Goal: Register for event/course

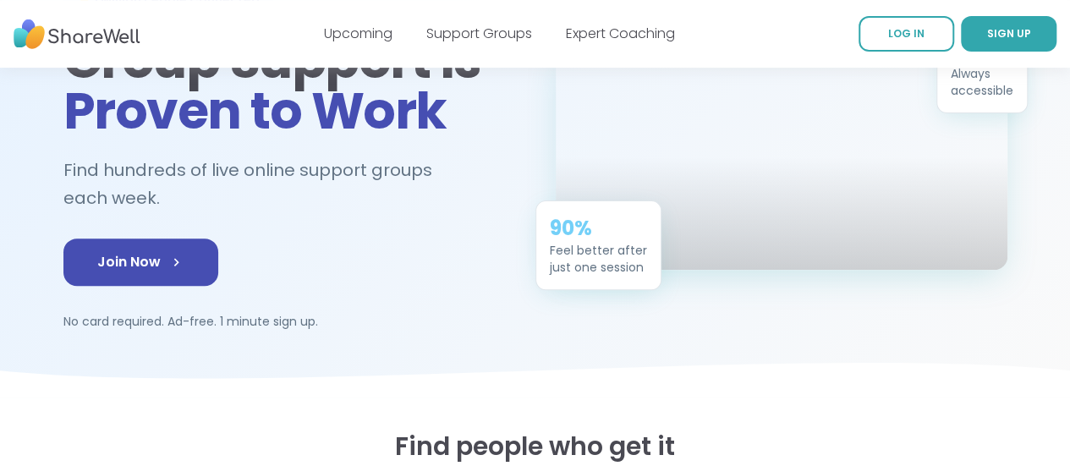
scroll to position [180, 0]
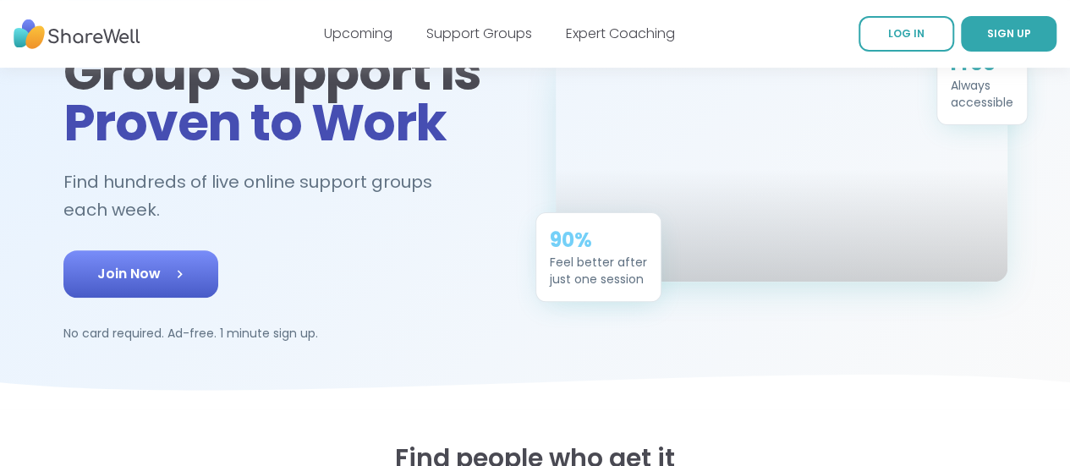
click at [123, 264] on span "Join Now" at bounding box center [140, 274] width 87 height 20
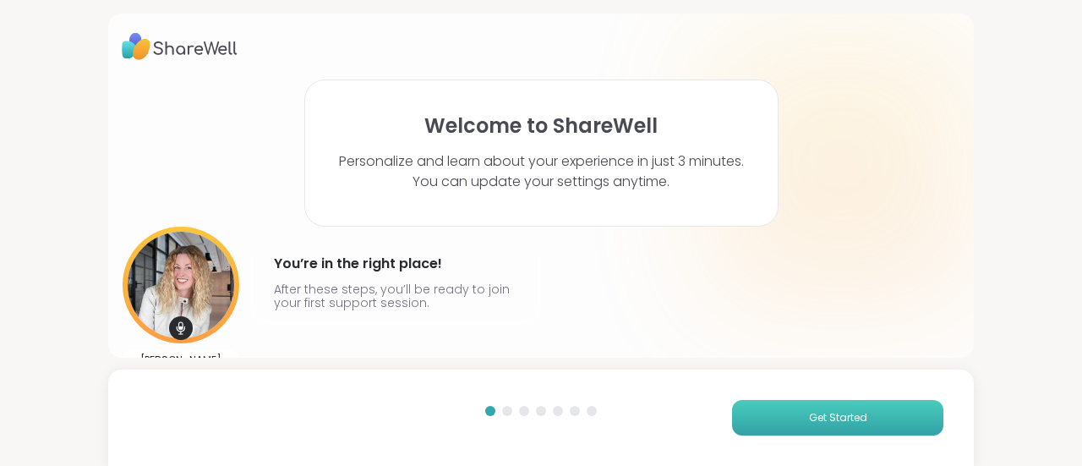
click at [780, 418] on button "Get Started" at bounding box center [837, 418] width 211 height 36
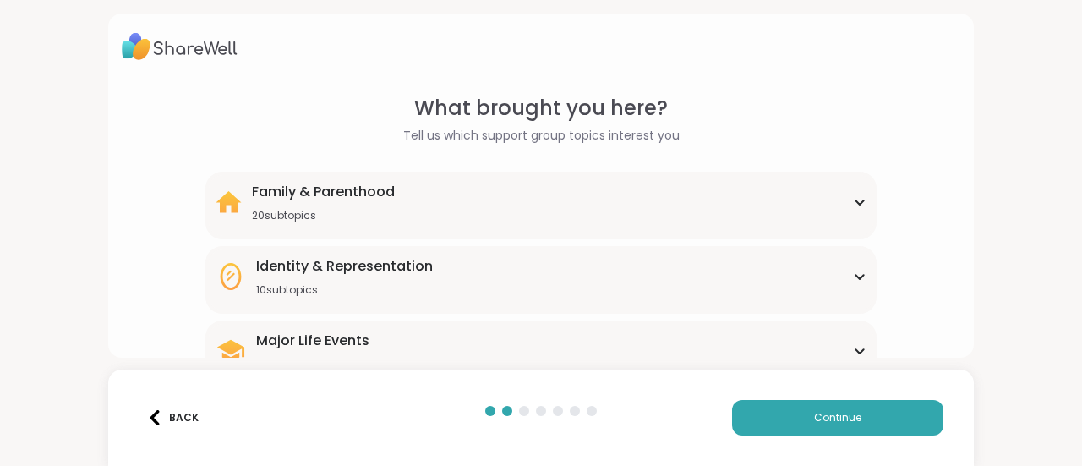
click at [853, 206] on div "Family & Parenthood 20 subtopics" at bounding box center [541, 202] width 651 height 41
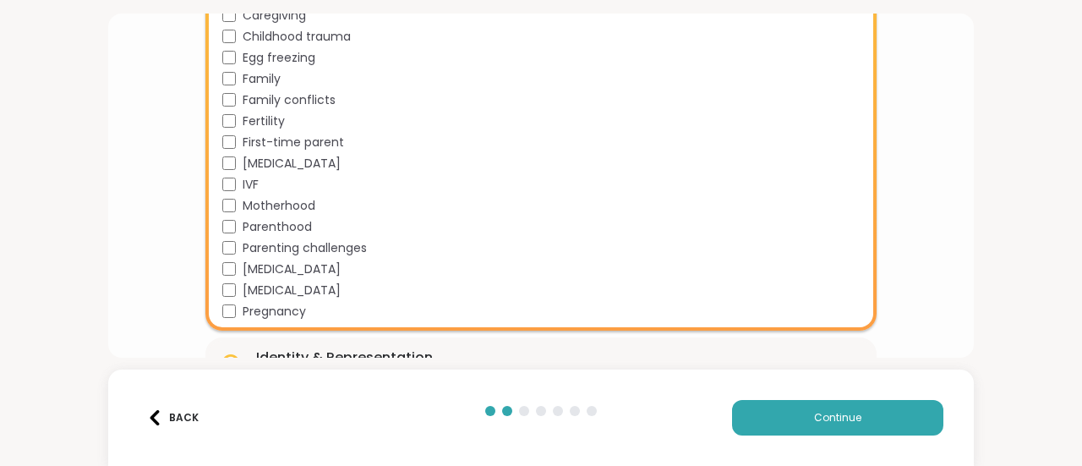
scroll to position [330, 0]
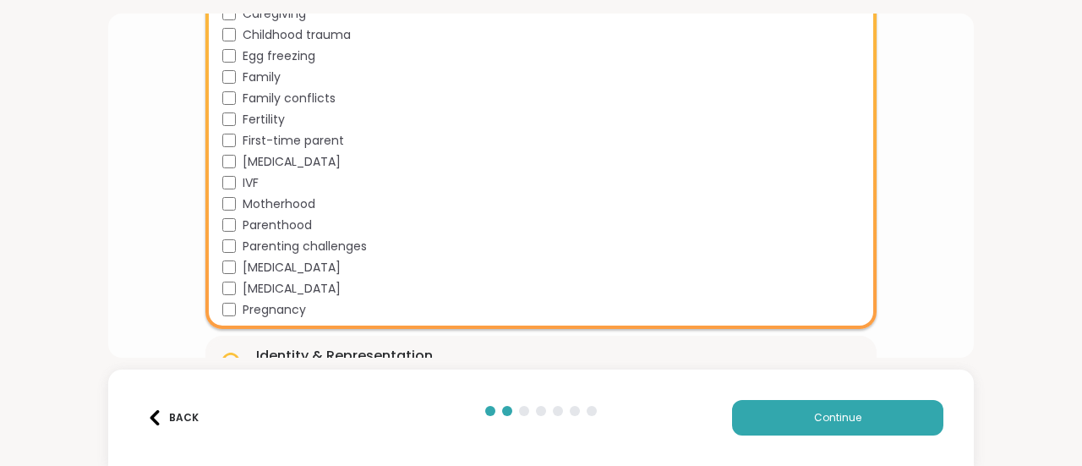
click at [143, 224] on div "What brought you here? Tell us which support group topics interest you Family &…" at bounding box center [541, 269] width 839 height 1012
click at [925, 190] on div "What brought you here? Tell us which support group topics interest you Family &…" at bounding box center [541, 269] width 839 height 1012
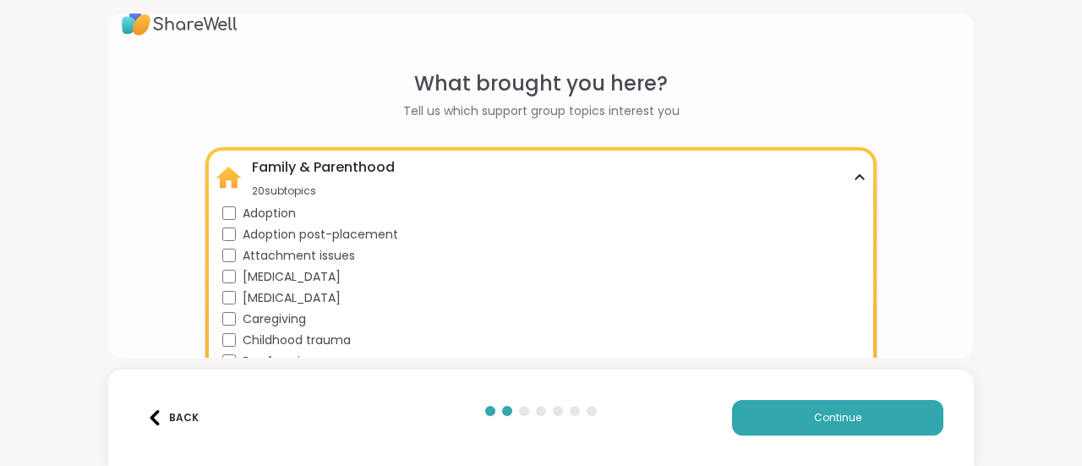
scroll to position [0, 0]
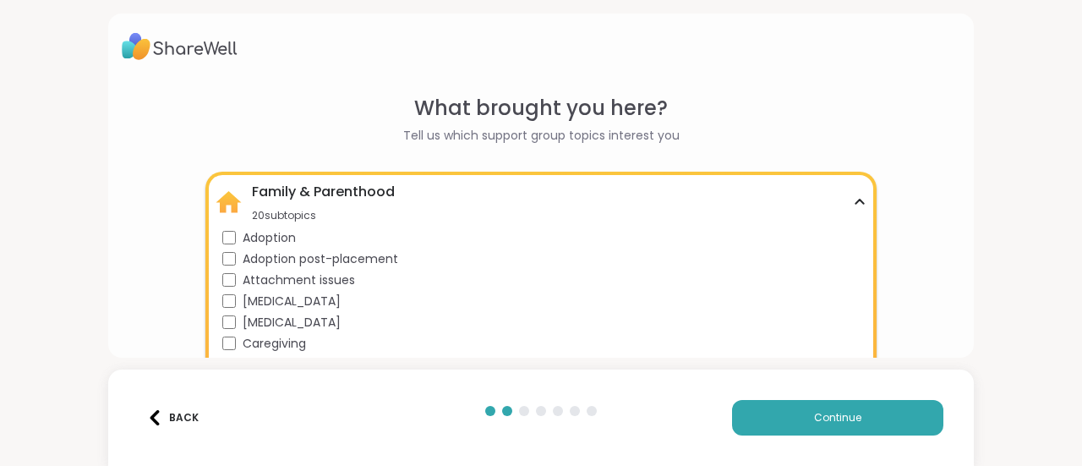
click at [843, 197] on div "Family & Parenthood 20 subtopics" at bounding box center [541, 202] width 651 height 41
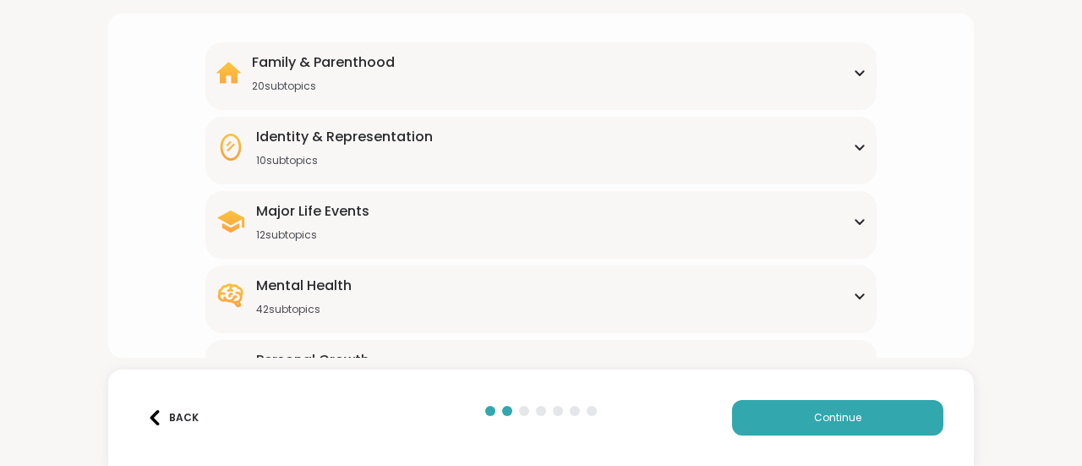
scroll to position [143, 0]
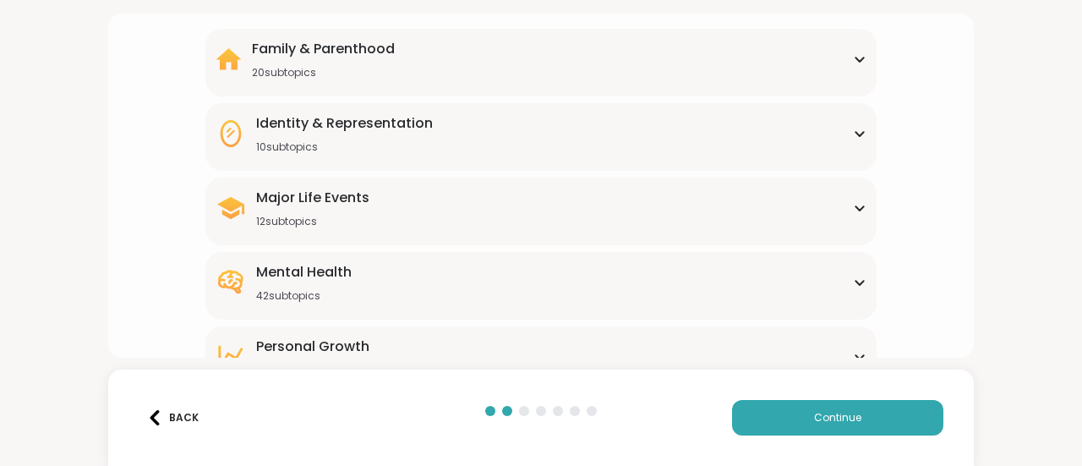
click at [841, 139] on div "Identity & Representation 10 subtopics" at bounding box center [541, 133] width 651 height 41
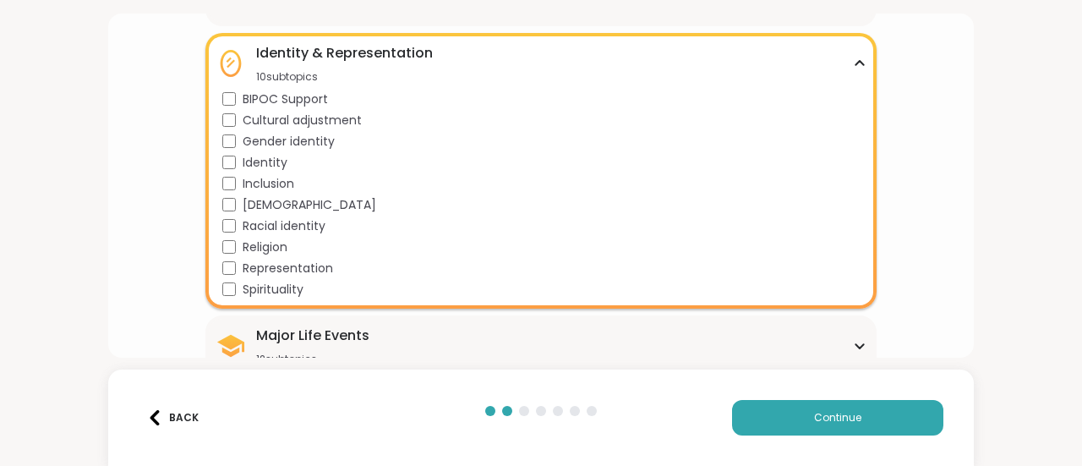
scroll to position [214, 0]
click at [853, 64] on icon at bounding box center [860, 62] width 14 height 8
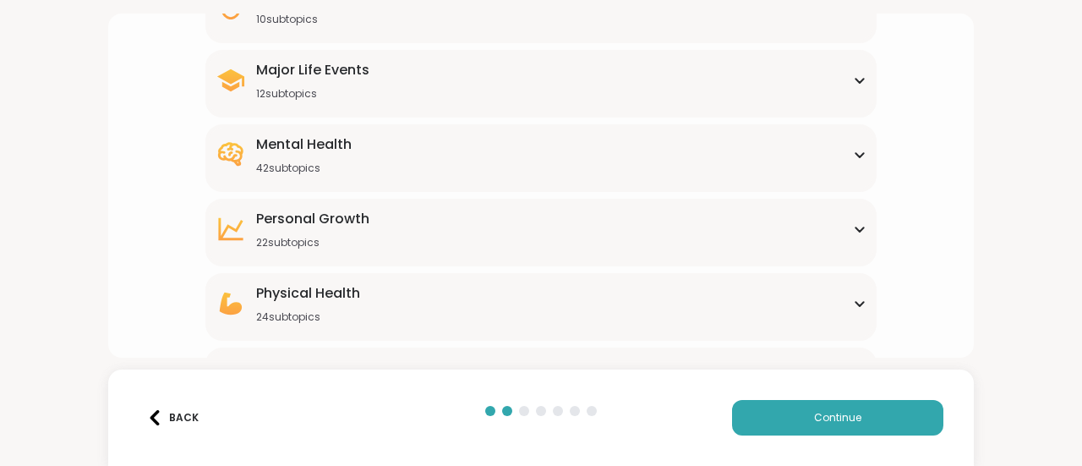
scroll to position [279, 0]
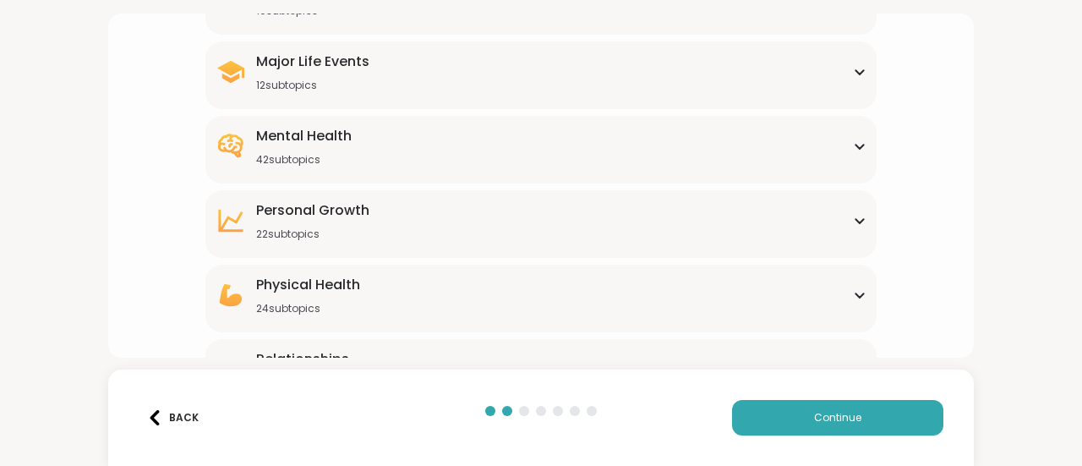
click at [852, 151] on div "Mental Health 42 subtopics" at bounding box center [541, 146] width 651 height 41
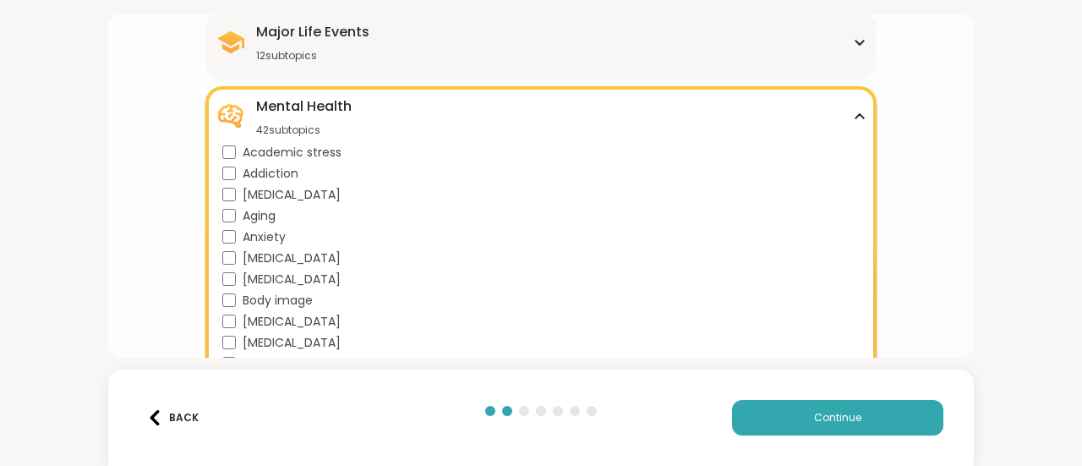
scroll to position [304, 0]
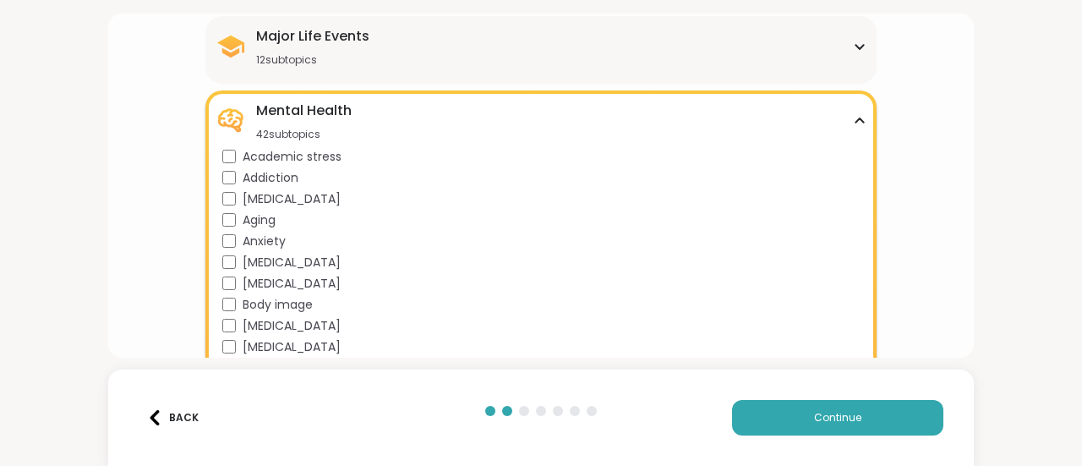
click at [257, 183] on span "Addiction" at bounding box center [271, 178] width 56 height 18
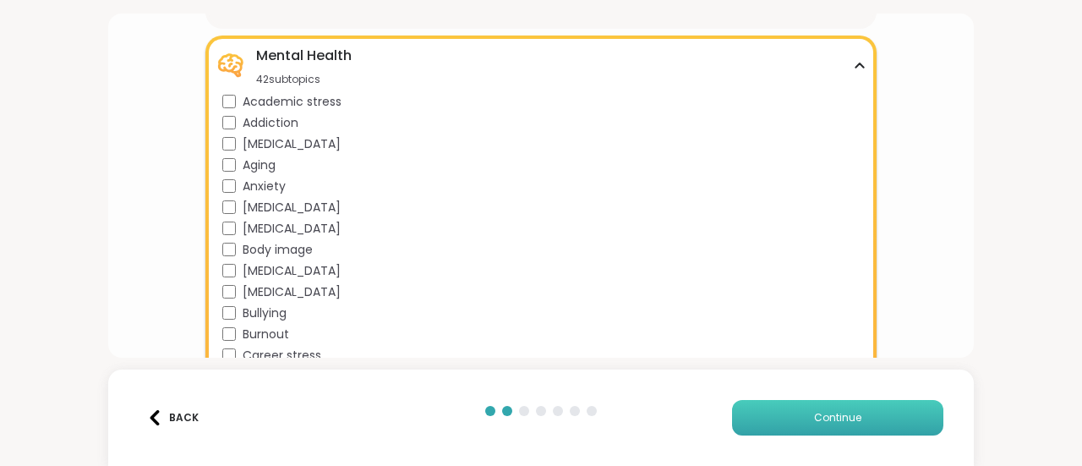
click at [790, 414] on button "Continue" at bounding box center [837, 418] width 211 height 36
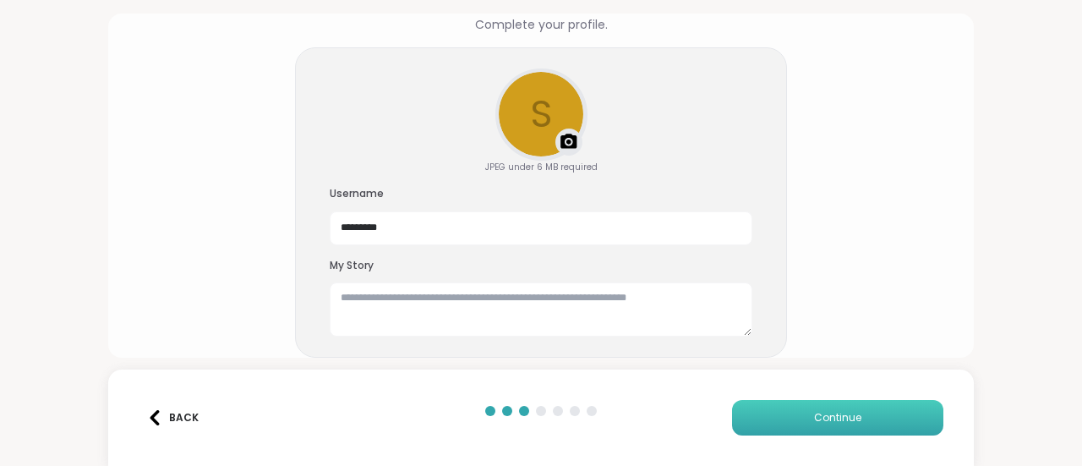
scroll to position [110, 0]
click at [555, 301] on textarea at bounding box center [541, 310] width 423 height 54
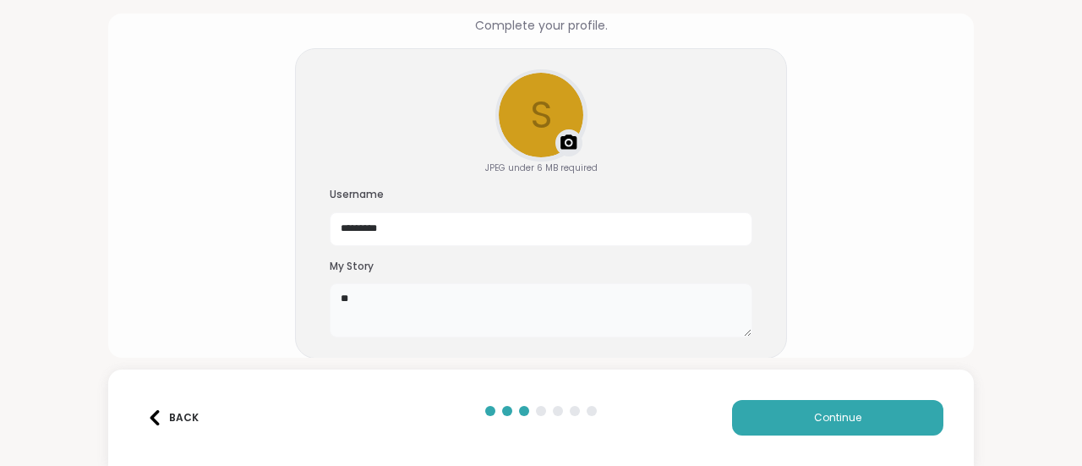
type textarea "*"
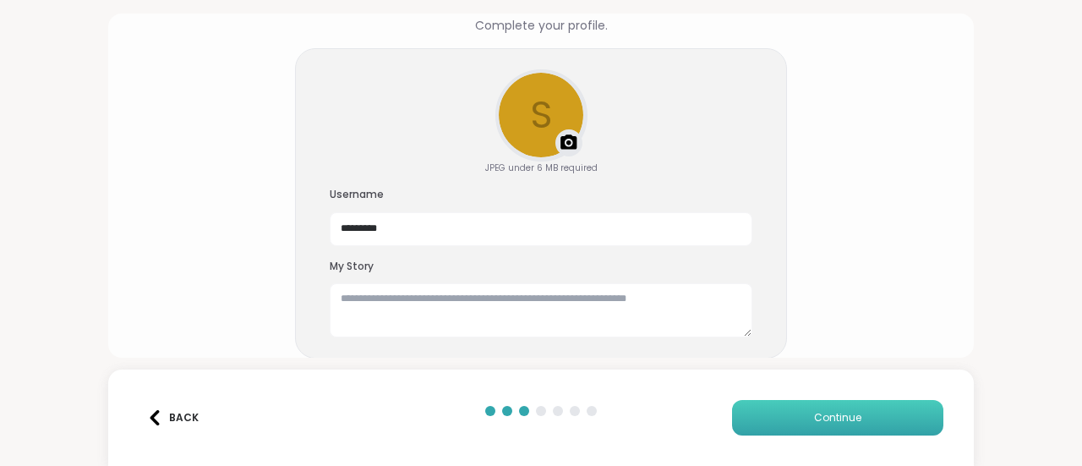
click at [773, 409] on button "Continue" at bounding box center [837, 418] width 211 height 36
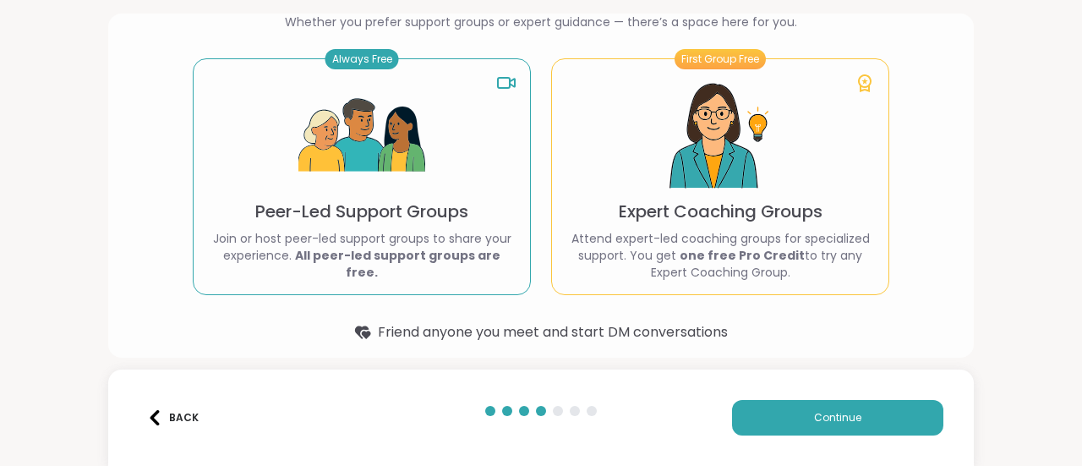
click at [386, 212] on p "Peer-Led Support Groups" at bounding box center [361, 212] width 213 height 24
click at [338, 68] on div "Always Free" at bounding box center [363, 59] width 74 height 20
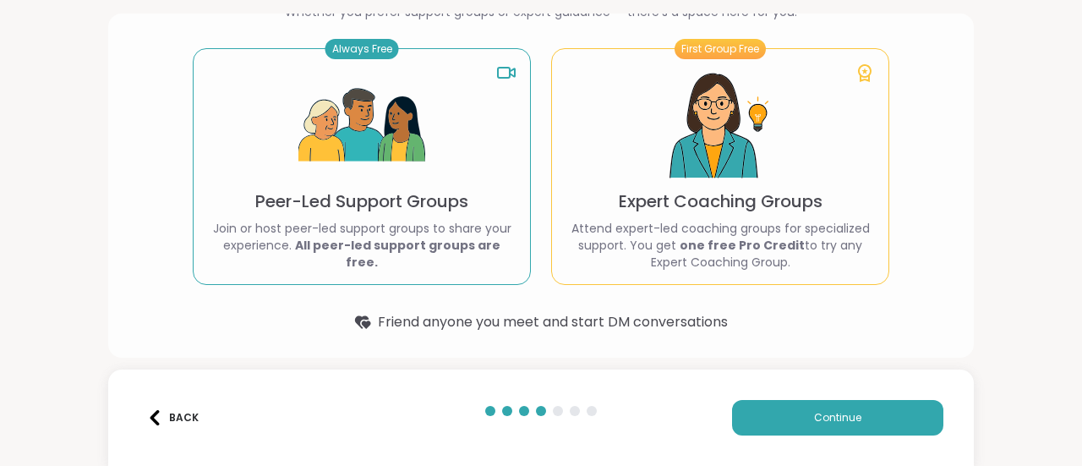
click at [393, 213] on p "Peer-Led Support Groups" at bounding box center [361, 201] width 213 height 24
click at [377, 189] on img at bounding box center [361, 126] width 127 height 127
click at [379, 208] on p "Peer-Led Support Groups" at bounding box center [361, 201] width 213 height 24
click at [408, 228] on p "Join or host peer-led support groups to share your experience. All peer-led sup…" at bounding box center [361, 245] width 309 height 51
click at [785, 406] on button "Continue" at bounding box center [837, 418] width 211 height 36
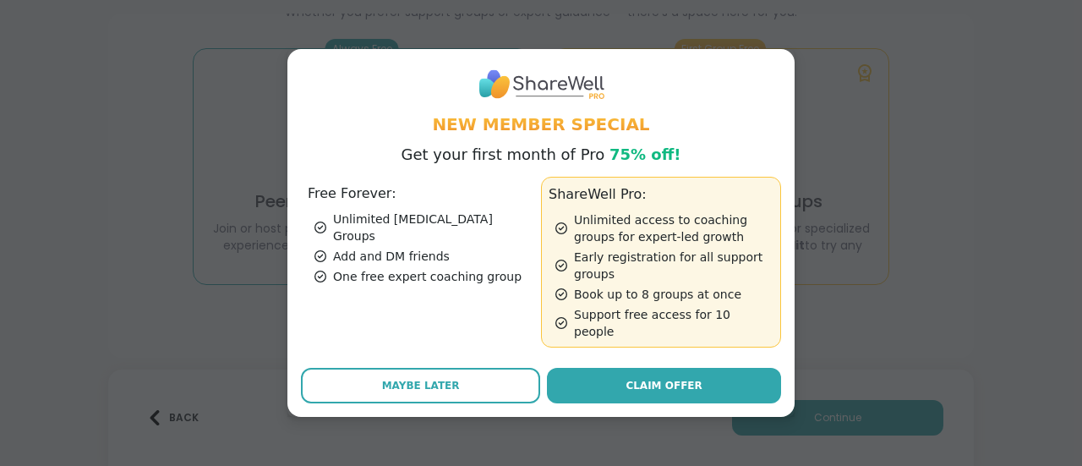
click at [128, 114] on div "New Member Special Get your first month of Pro 75% off! Free Forever: Unlimited…" at bounding box center [541, 233] width 1062 height 466
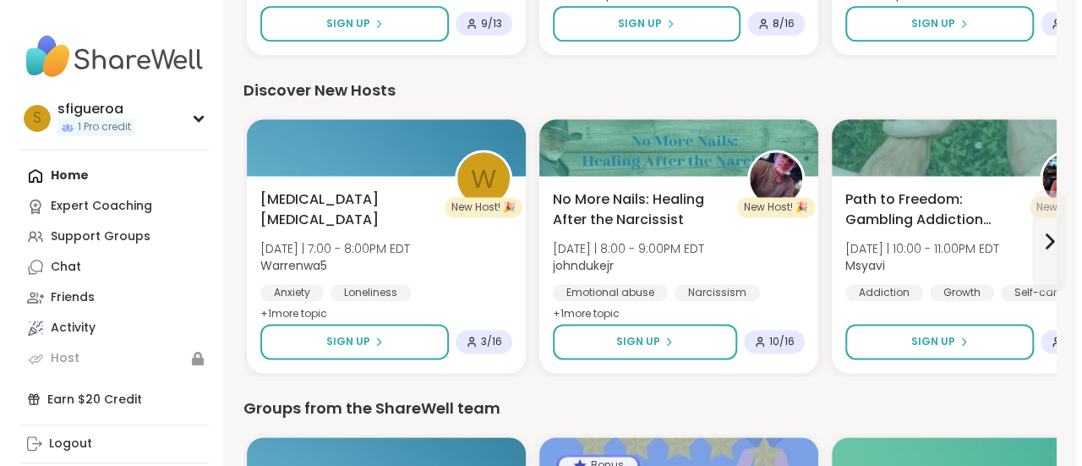
scroll to position [1060, 0]
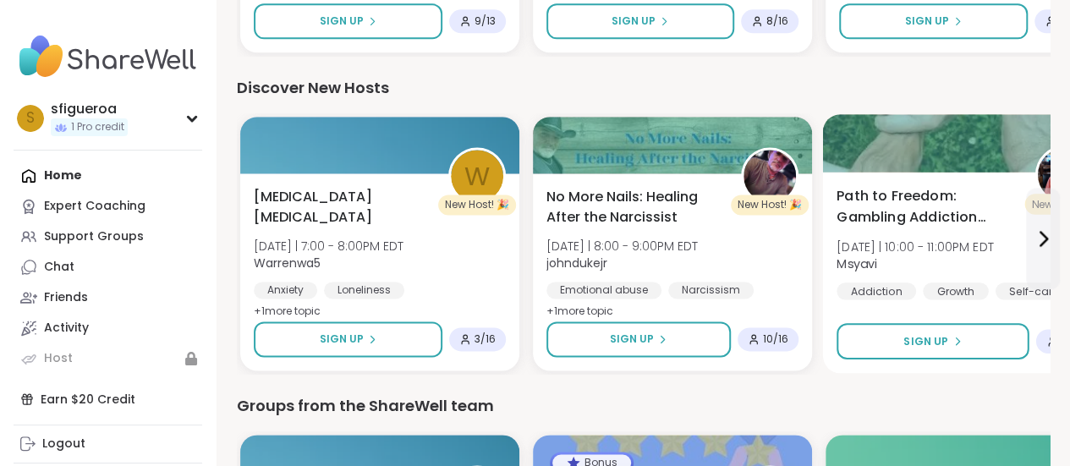
click at [961, 223] on span "Path to Freedom: Gambling Addiction support group" at bounding box center [925, 206] width 179 height 41
click at [959, 225] on span "Path to Freedom: Gambling Addiction support group" at bounding box center [925, 206] width 179 height 41
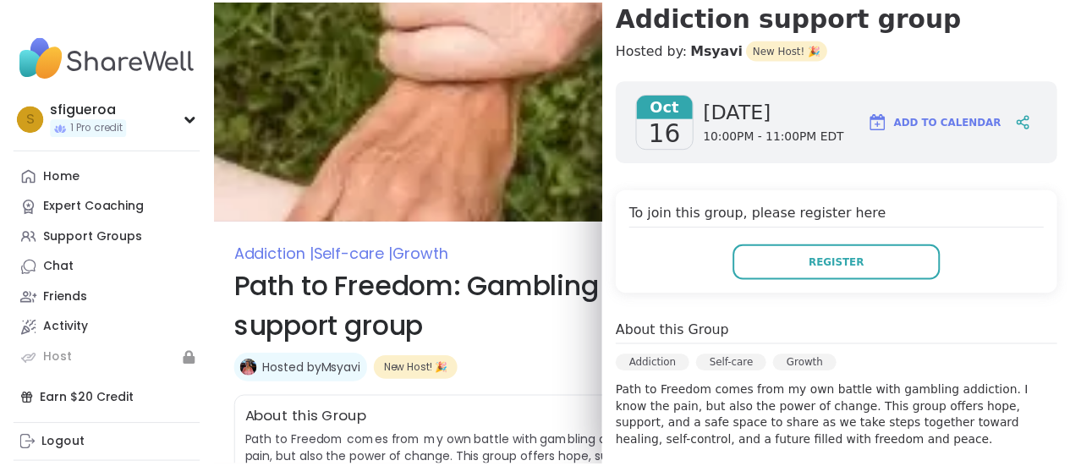
scroll to position [196, 0]
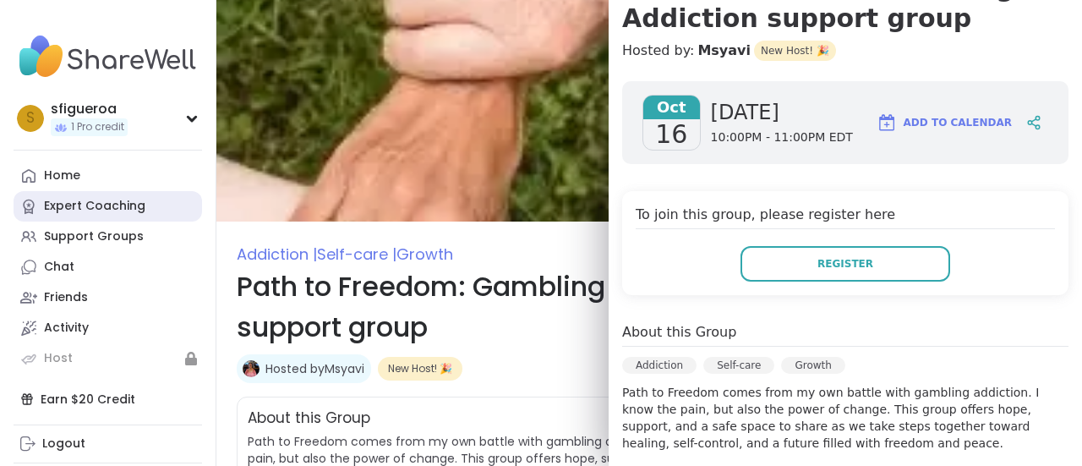
click at [196, 217] on link "Expert Coaching" at bounding box center [108, 206] width 189 height 30
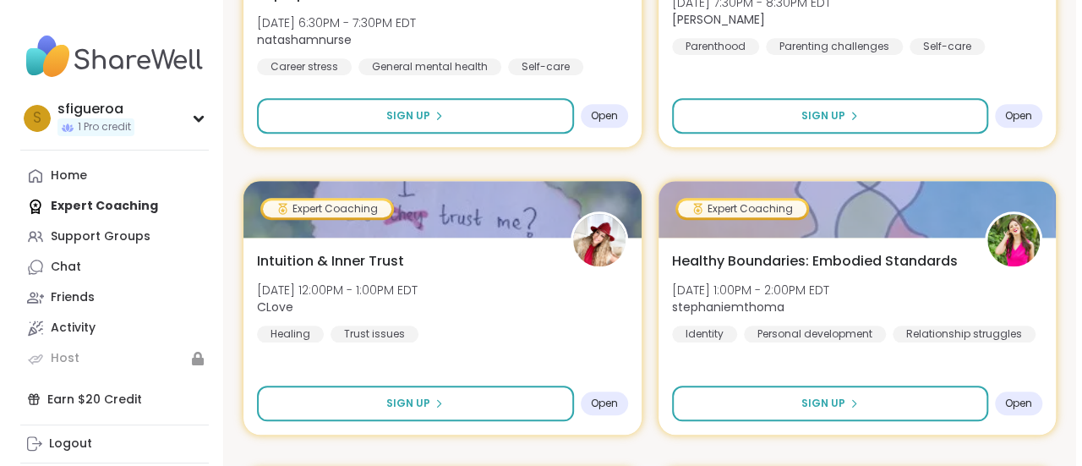
scroll to position [737, 0]
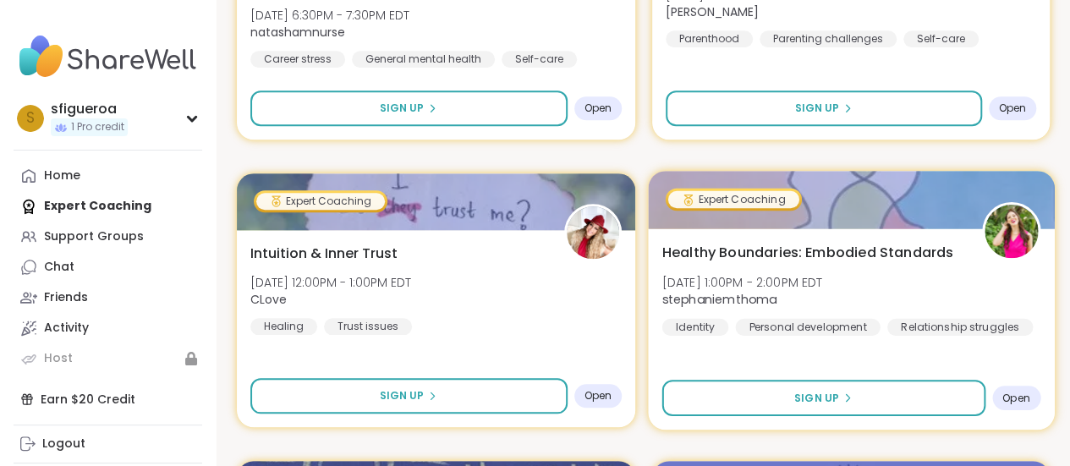
click at [957, 310] on div "Healthy Boundaries: Embodied Standards Wed, Oct 15 | 1:00PM - 2:00PM EDT stepha…" at bounding box center [850, 288] width 378 height 93
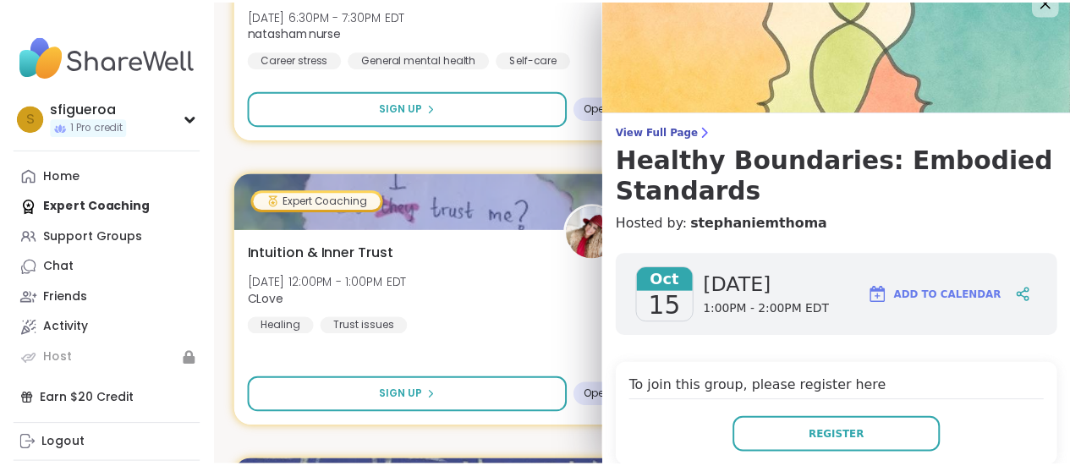
scroll to position [22, 0]
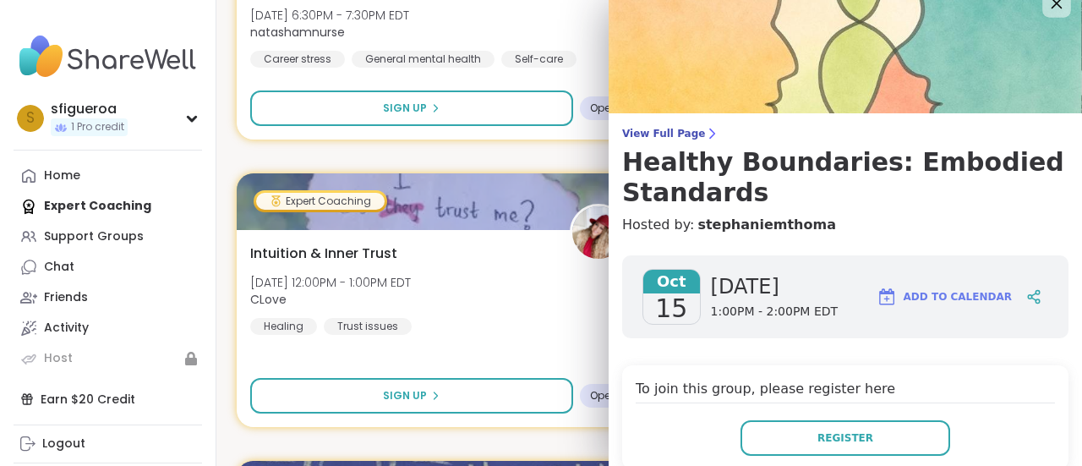
click at [1046, 3] on icon at bounding box center [1056, 2] width 21 height 21
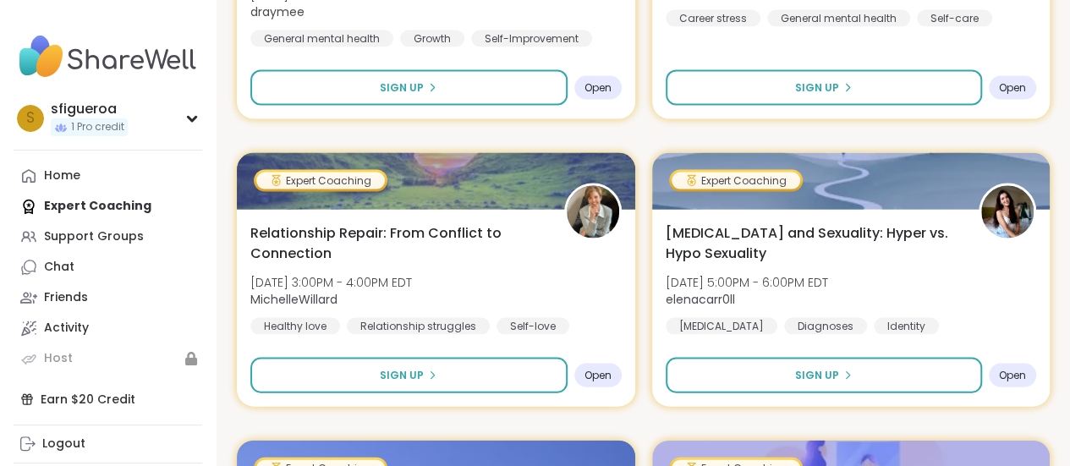
scroll to position [2028, 0]
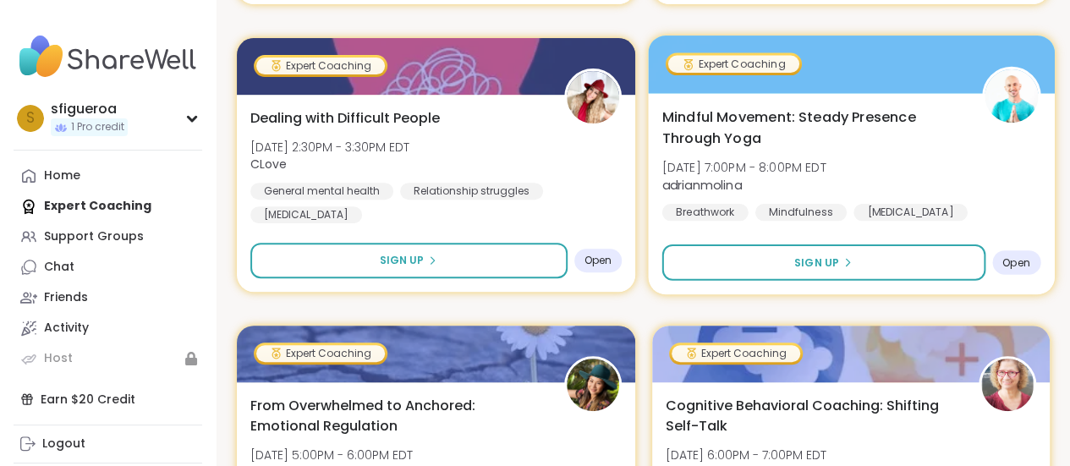
click at [1047, 205] on div "Mindful Movement: Steady Presence Through Yoga Mon, Oct 20 | 7:00PM - 8:00PM ED…" at bounding box center [851, 193] width 406 height 201
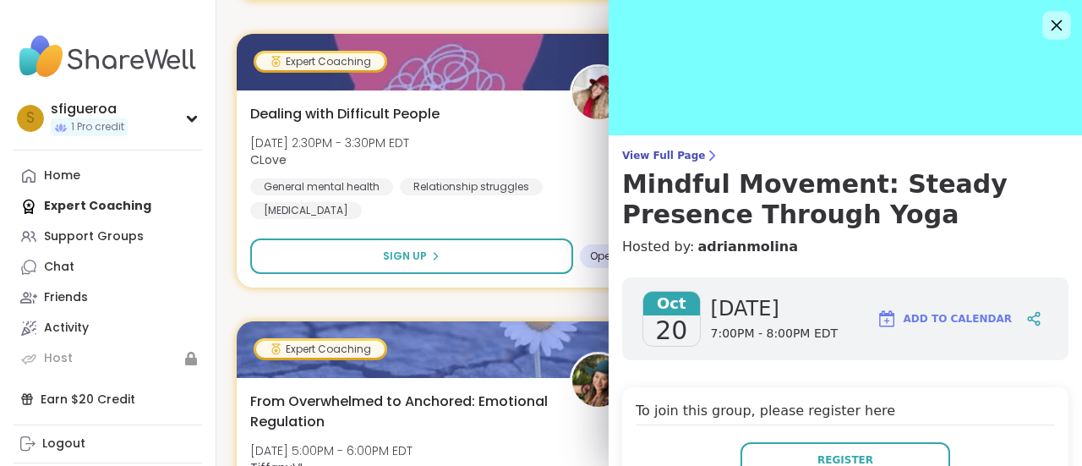
click at [1046, 30] on icon at bounding box center [1056, 24] width 21 height 21
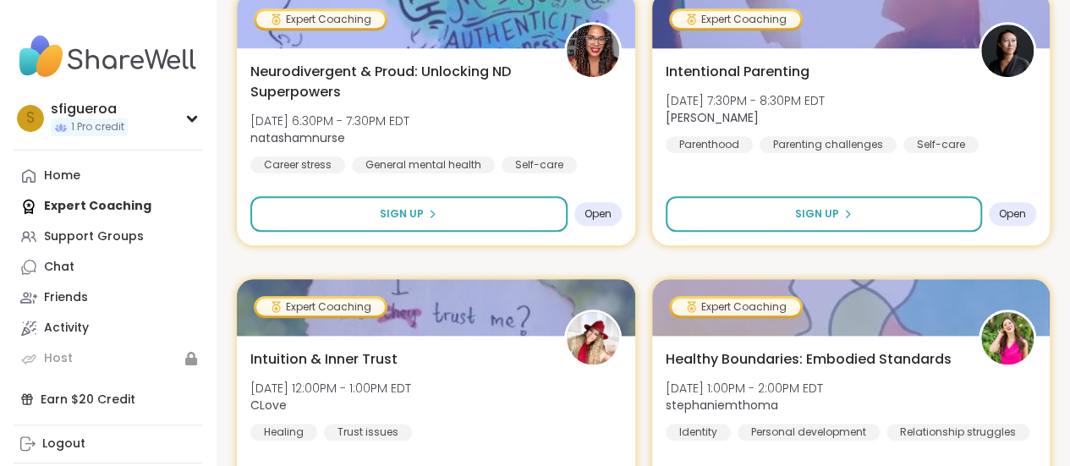
scroll to position [0, 0]
